Goal: Find specific page/section: Find specific page/section

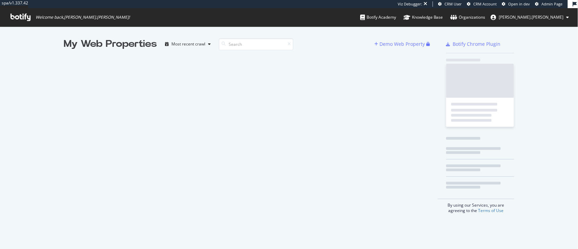
scroll to position [242, 564]
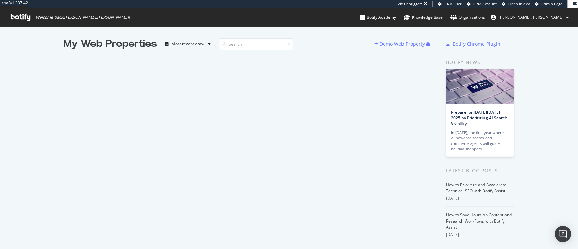
click at [545, 2] on span "Admin Page" at bounding box center [552, 3] width 21 height 5
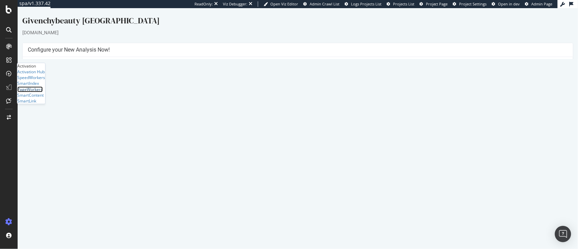
click at [43, 92] on div "PageWorkers" at bounding box center [29, 89] width 25 height 6
